Goal: Task Accomplishment & Management: Manage account settings

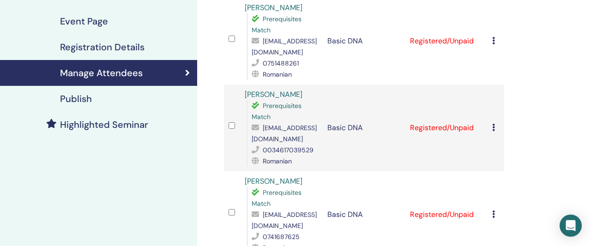
scroll to position [144, 0]
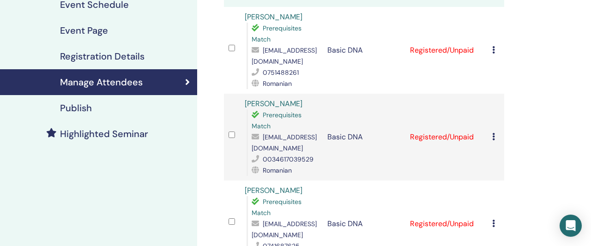
click at [497, 45] on div "Cancel Registration Do not auto-certify Mark as Paid Mark as Unpaid Mark as Abs…" at bounding box center [495, 50] width 7 height 11
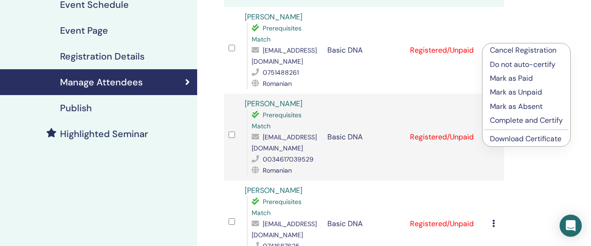
click at [504, 80] on p "Mark as Paid" at bounding box center [526, 78] width 73 height 11
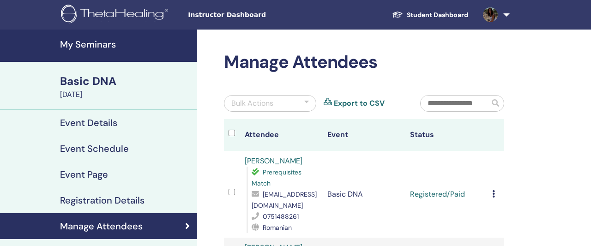
scroll to position [144, 0]
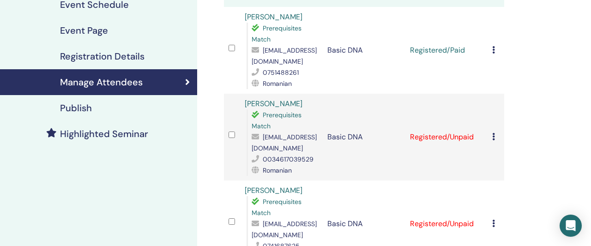
click at [495, 133] on icon at bounding box center [493, 136] width 3 height 7
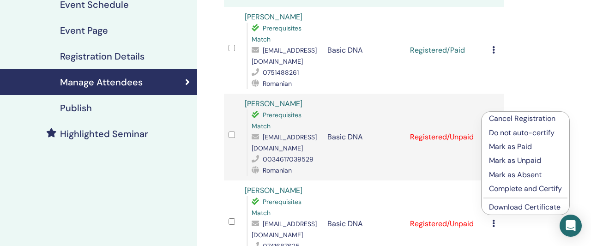
click at [497, 148] on p "Mark as Paid" at bounding box center [525, 146] width 73 height 11
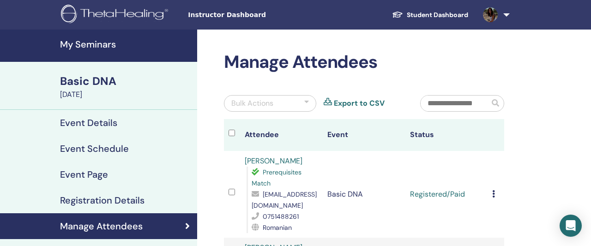
scroll to position [144, 0]
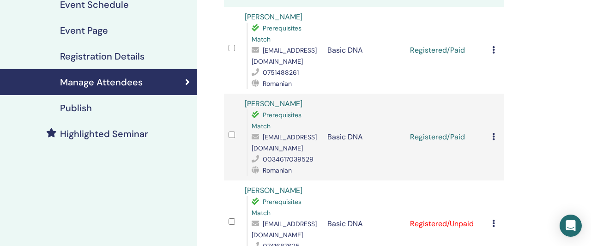
click at [495, 220] on icon at bounding box center [493, 223] width 3 height 7
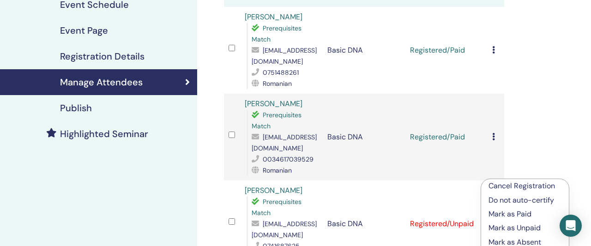
click at [502, 216] on p "Mark as Paid" at bounding box center [525, 214] width 73 height 11
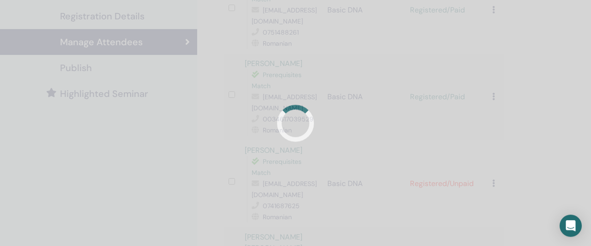
scroll to position [240, 0]
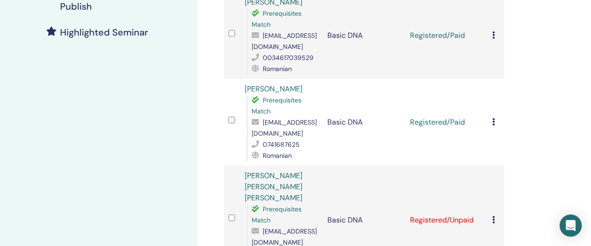
scroll to position [268, 0]
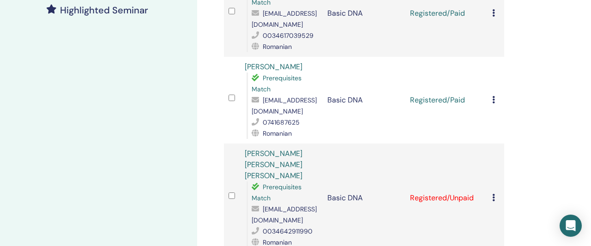
click at [494, 144] on td "Cancel Registration Do not auto-certify Mark as Paid Mark as Unpaid Mark as Abs…" at bounding box center [496, 198] width 17 height 109
click at [495, 144] on td "Cancel Registration Do not auto-certify Mark as Paid Mark as Unpaid Mark as Abs…" at bounding box center [496, 198] width 17 height 109
click at [499, 193] on div "Cancel Registration Do not auto-certify Mark as Paid Mark as Unpaid Mark as Abs…" at bounding box center [495, 198] width 7 height 11
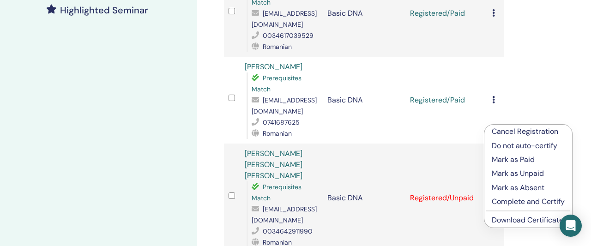
click at [495, 194] on icon at bounding box center [493, 197] width 3 height 7
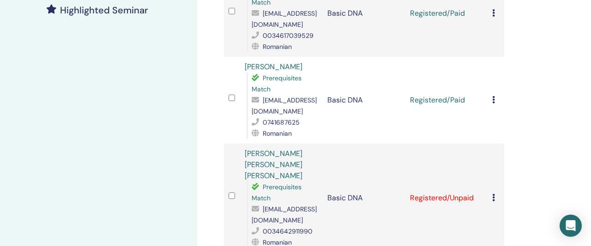
click at [495, 194] on icon at bounding box center [493, 197] width 3 height 7
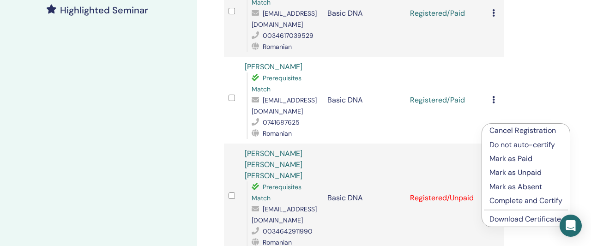
click at [503, 162] on p "Mark as Paid" at bounding box center [526, 158] width 73 height 11
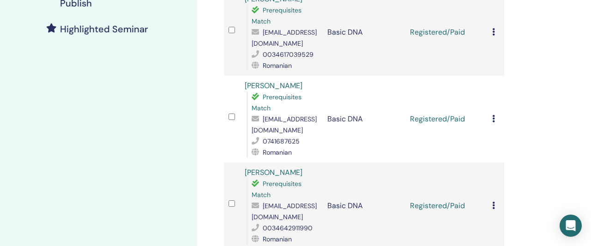
scroll to position [268, 0]
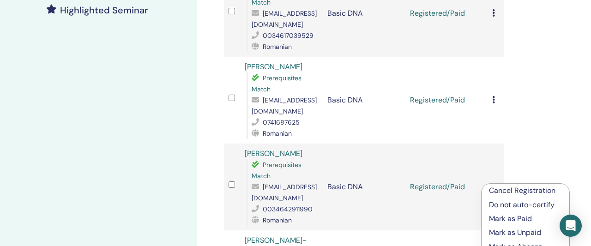
click at [496, 217] on p "Mark as Paid" at bounding box center [525, 218] width 73 height 11
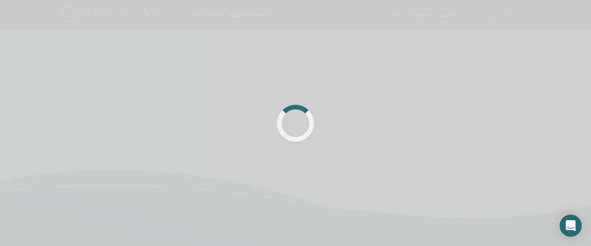
scroll to position [220, 0]
